Goal: Task Accomplishment & Management: Use online tool/utility

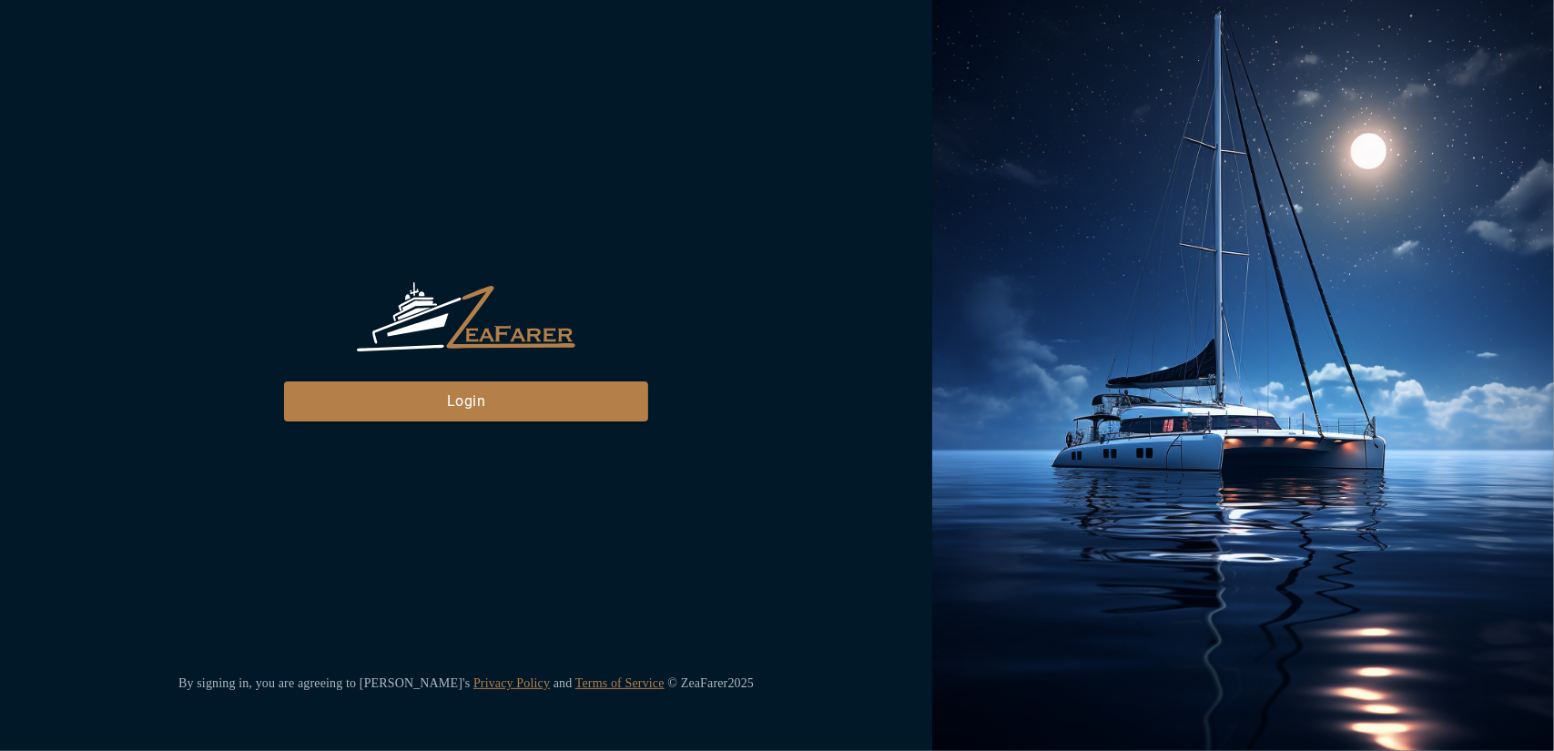
drag, startPoint x: 790, startPoint y: 97, endPoint x: 780, endPoint y: 148, distance: 52.0
click at [781, 140] on div "ZeaFarer Login By signing in, you are agreeing to [PERSON_NAME]'s Privacy Polic…" at bounding box center [466, 375] width 932 height 751
click at [546, 402] on button "Login" at bounding box center [466, 402] width 364 height 40
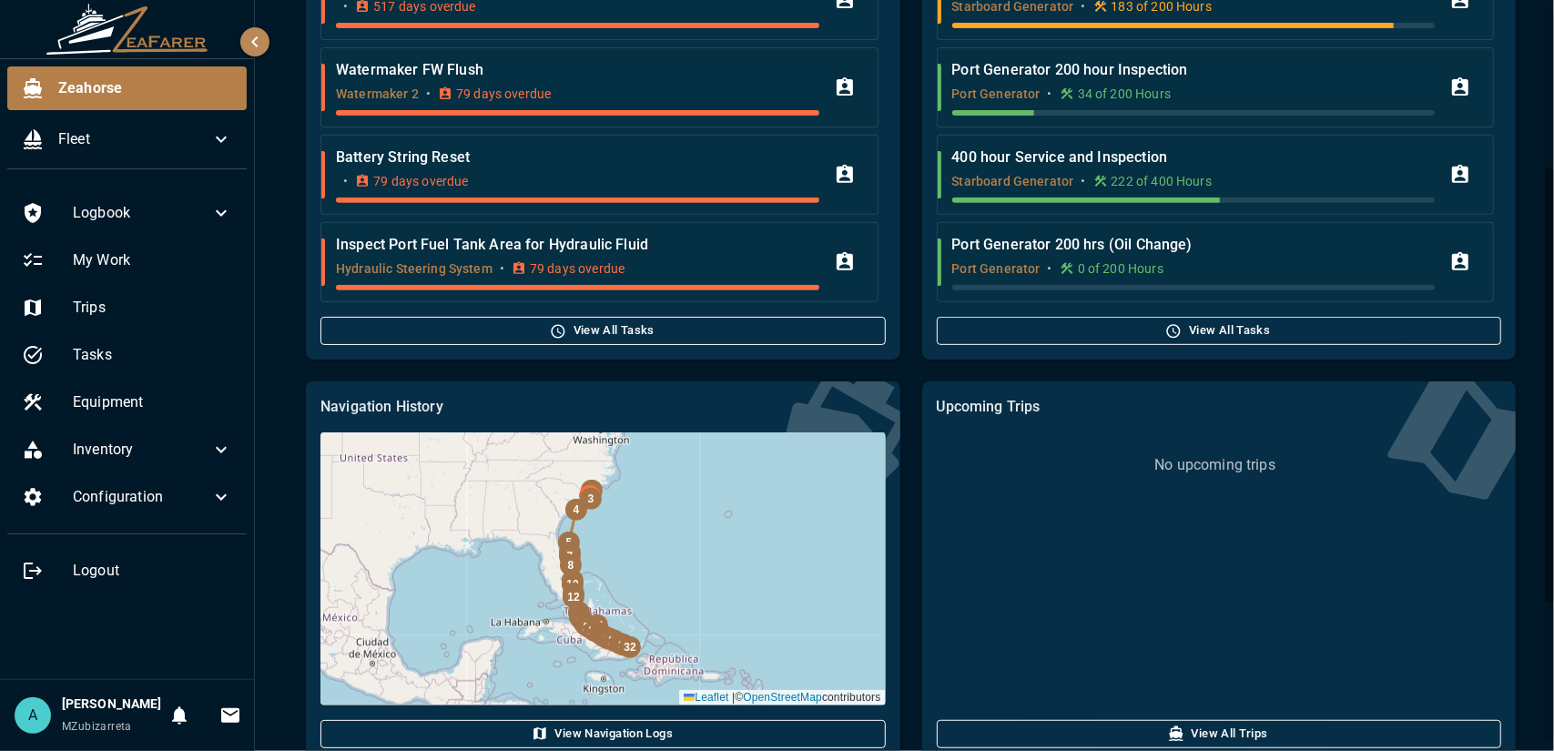
scroll to position [513, 0]
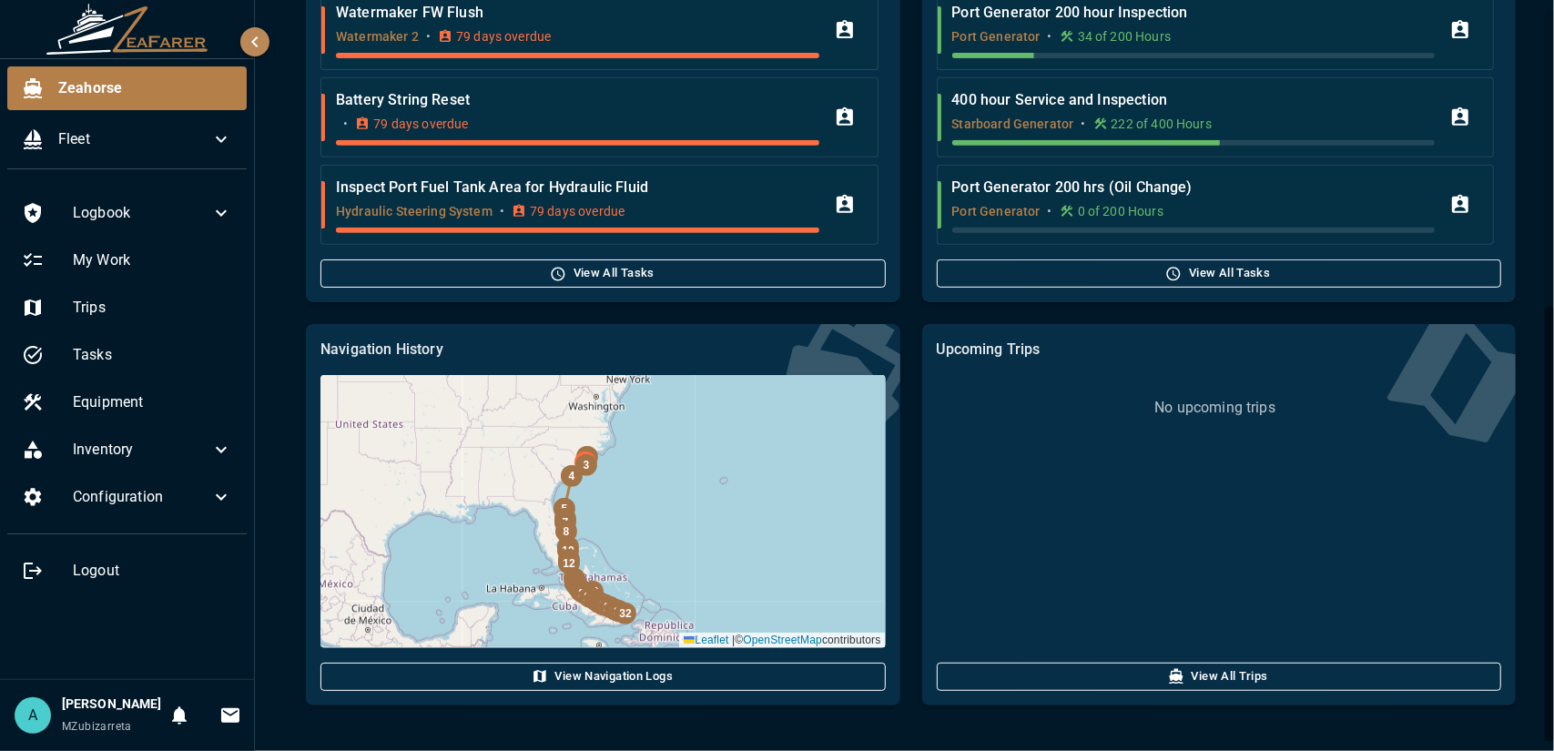
drag, startPoint x: 375, startPoint y: 525, endPoint x: 550, endPoint y: 474, distance: 182.1
click at [518, 493] on div "32 31 30 29 28 27 26 25 24 |" at bounding box center [603, 511] width 565 height 273
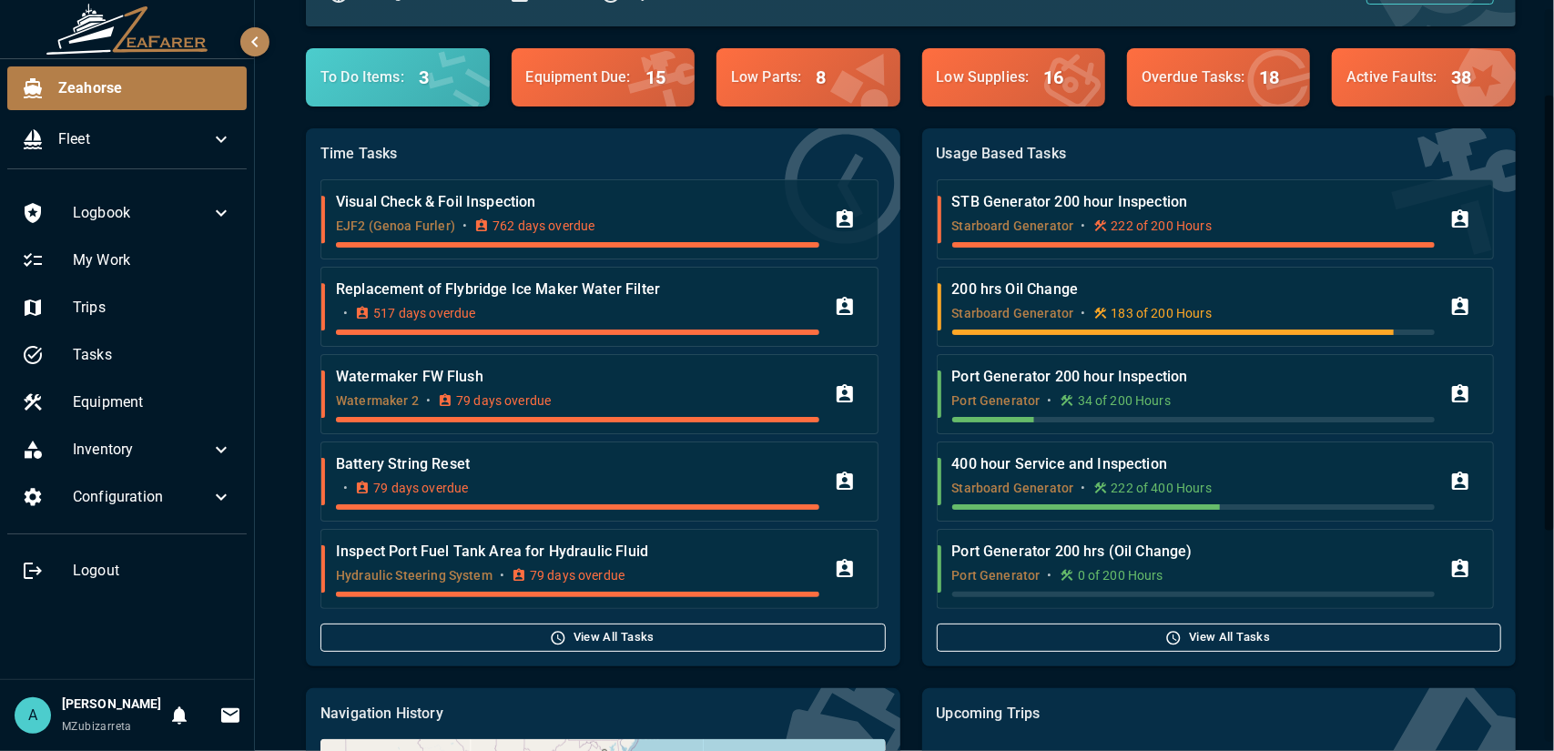
scroll to position [0, 0]
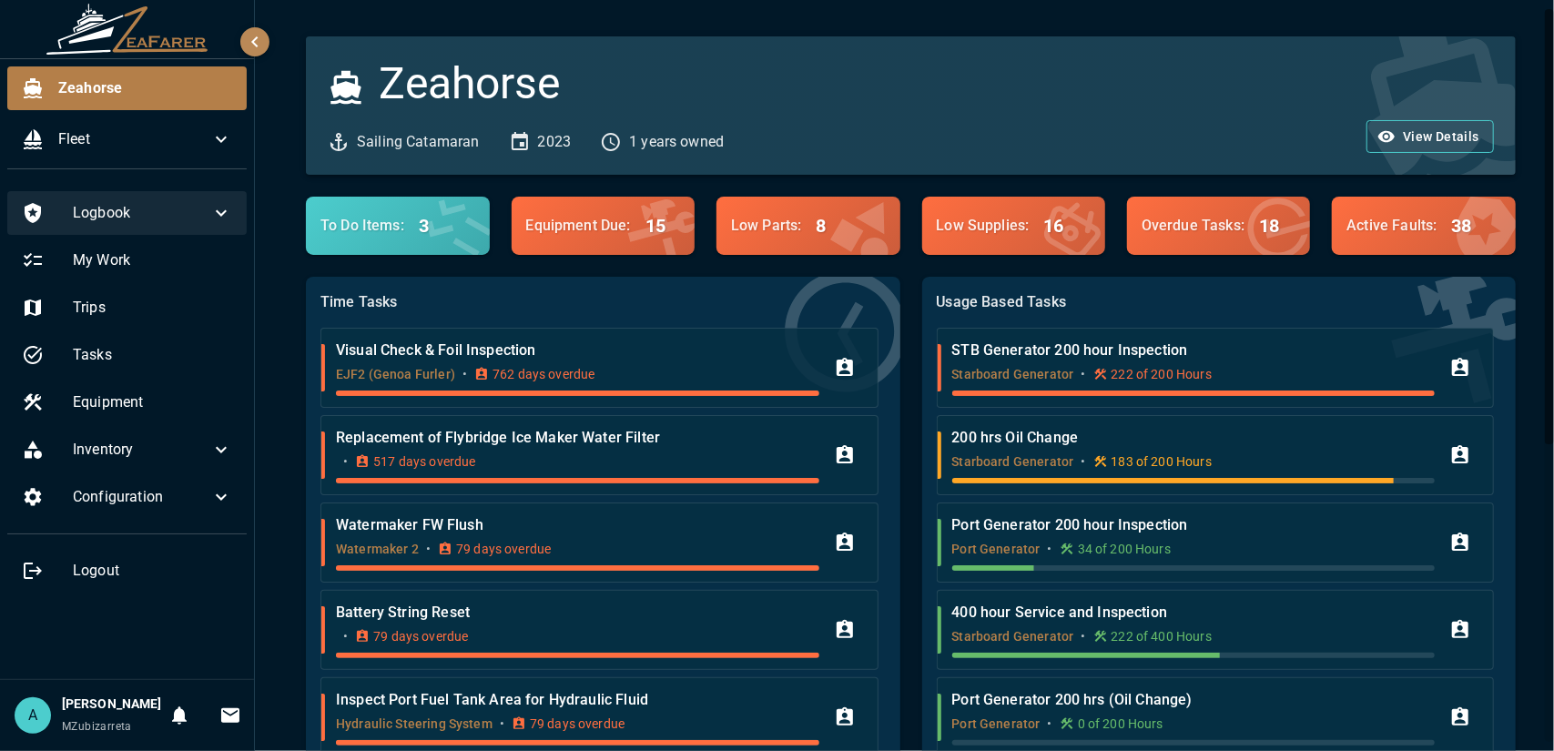
click at [168, 205] on span "Logbook" at bounding box center [142, 213] width 138 height 22
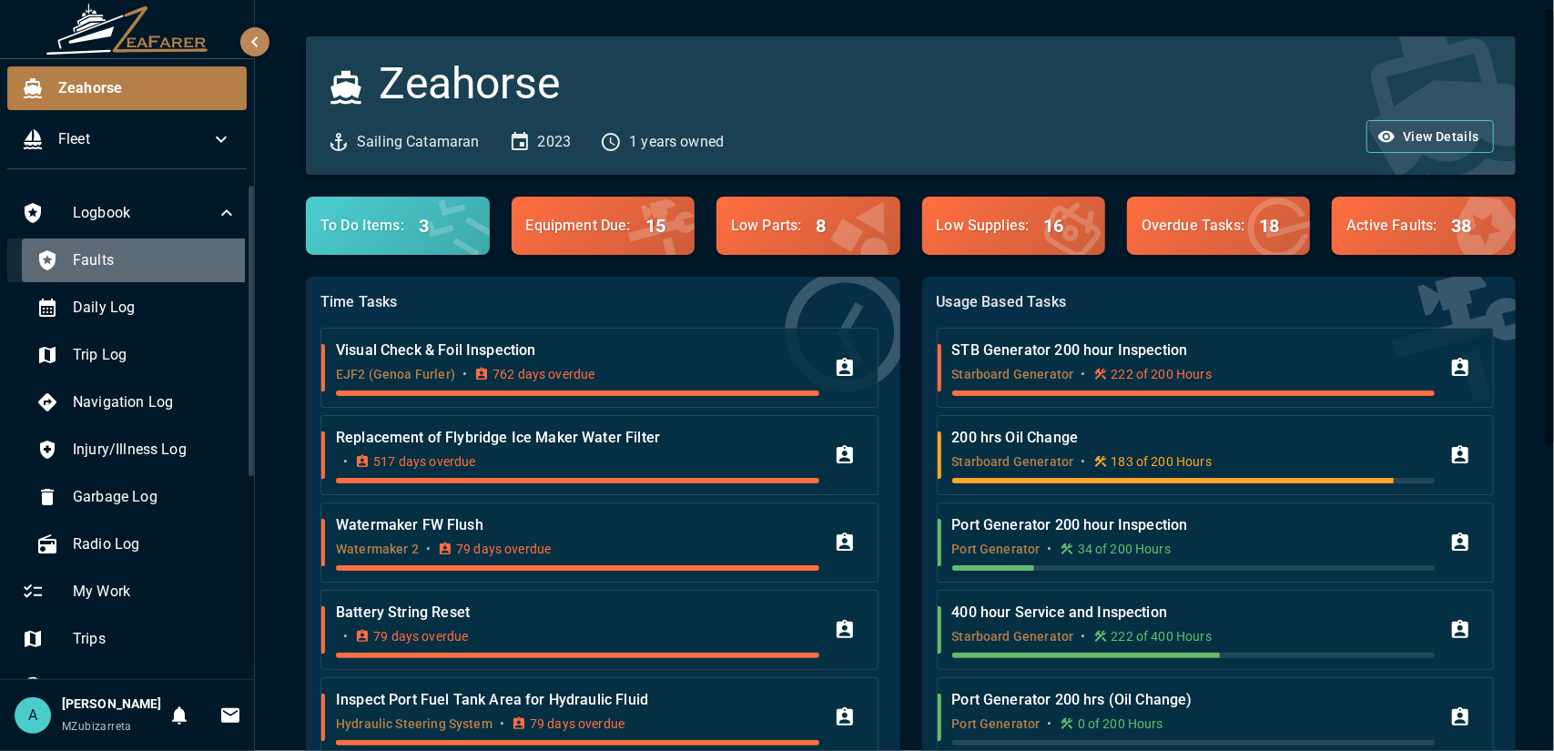
click at [161, 253] on span "Faults" at bounding box center [155, 261] width 165 height 22
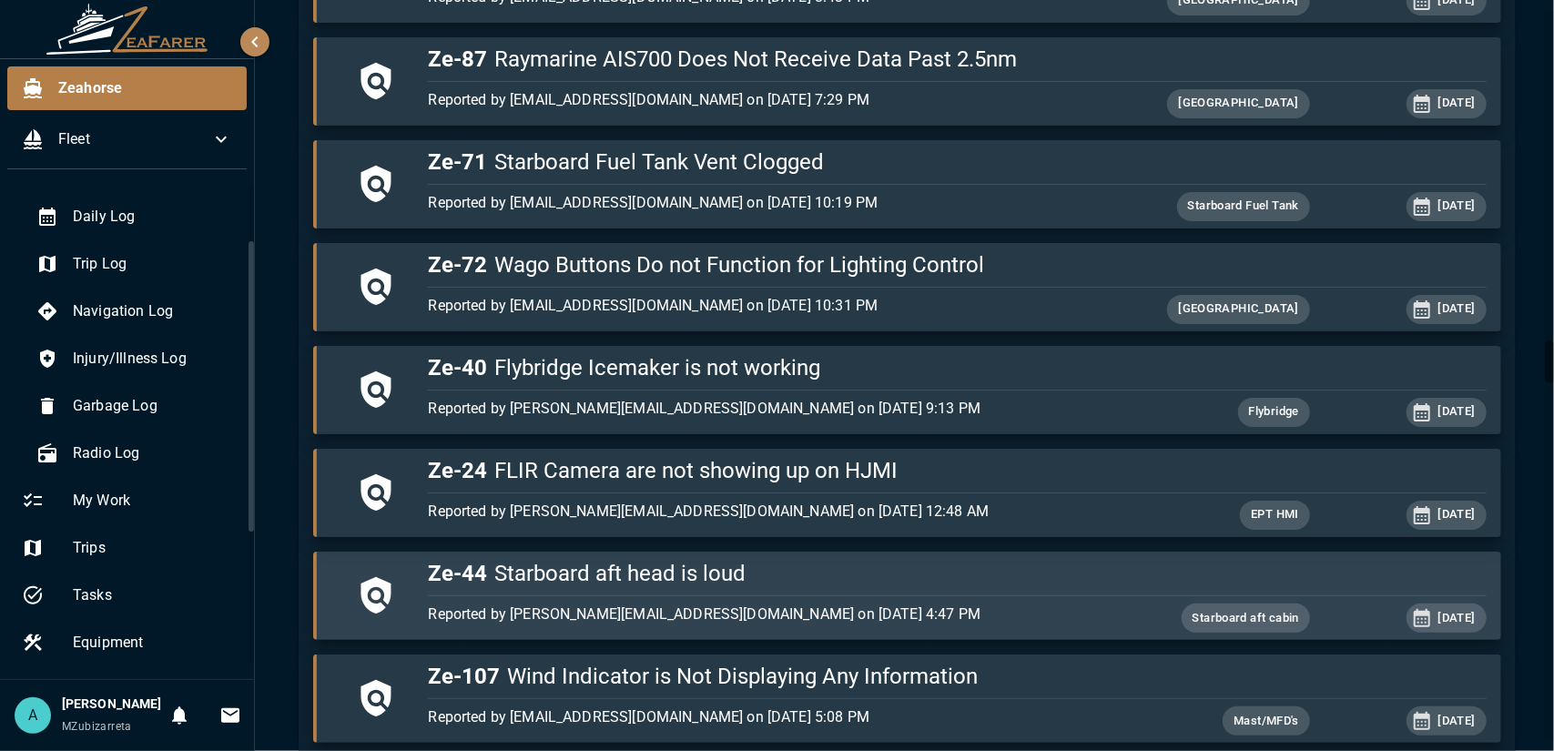
scroll to position [6010, 0]
